Goal: Book appointment/travel/reservation

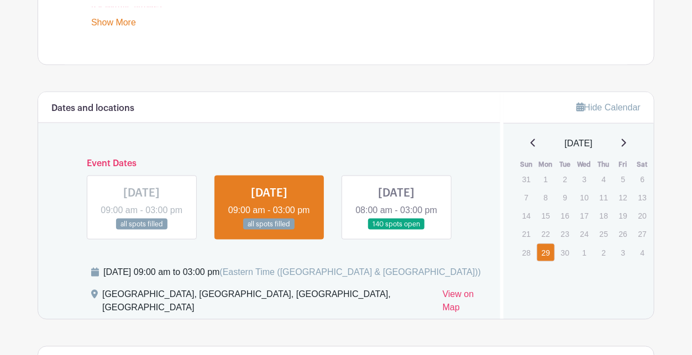
scroll to position [569, 0]
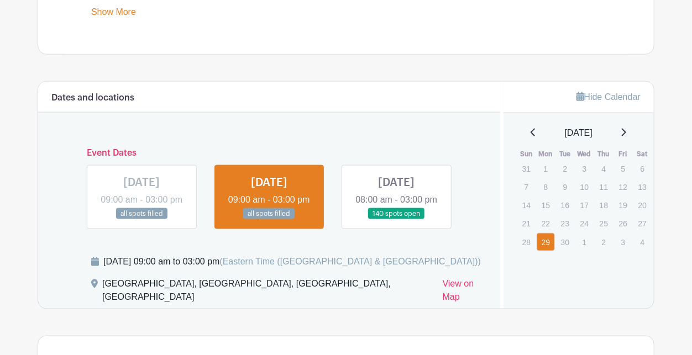
click at [396, 220] on link at bounding box center [396, 220] width 0 height 0
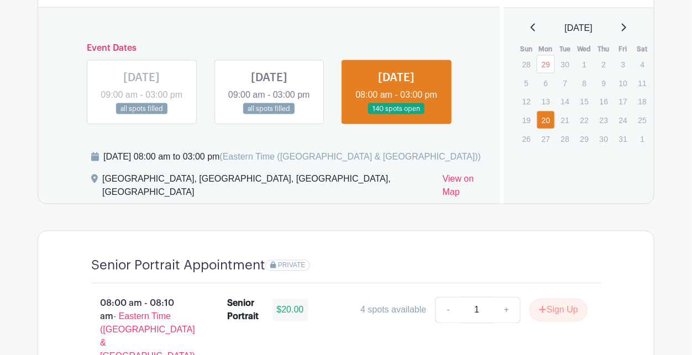
scroll to position [673, 0]
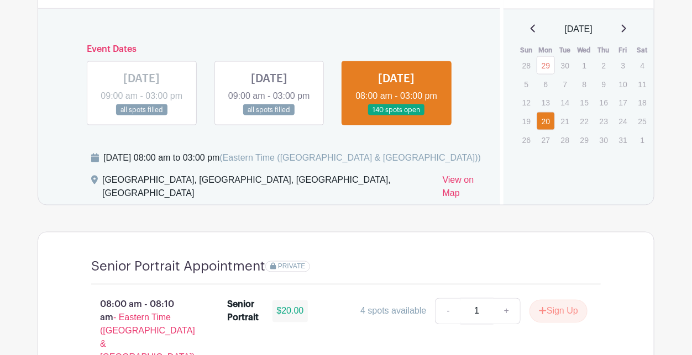
click at [269, 116] on link at bounding box center [269, 116] width 0 height 0
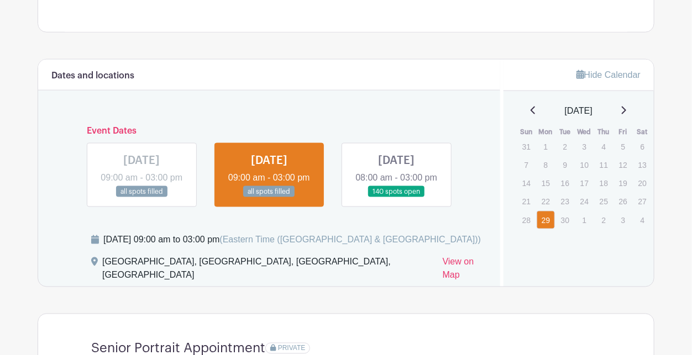
scroll to position [594, 0]
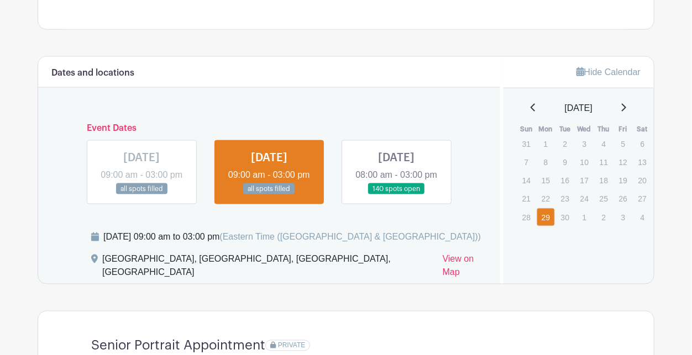
click at [396, 195] on link at bounding box center [396, 195] width 0 height 0
